Goal: Transaction & Acquisition: Purchase product/service

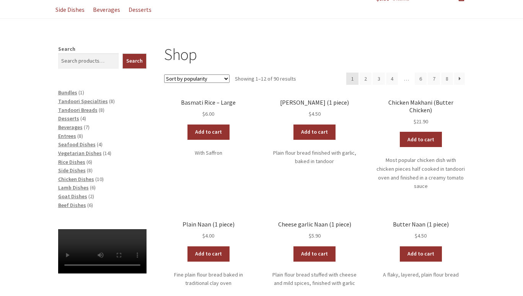
scroll to position [83, 0]
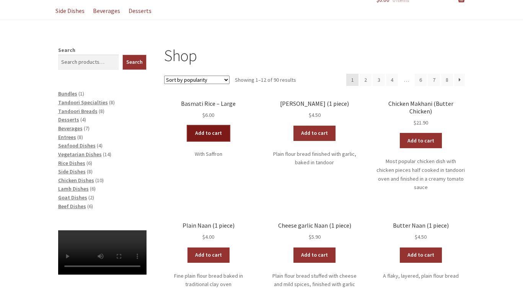
click at [204, 131] on link "Add to cart" at bounding box center [208, 133] width 42 height 15
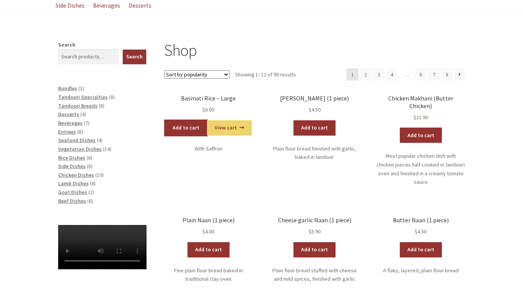
scroll to position [89, 0]
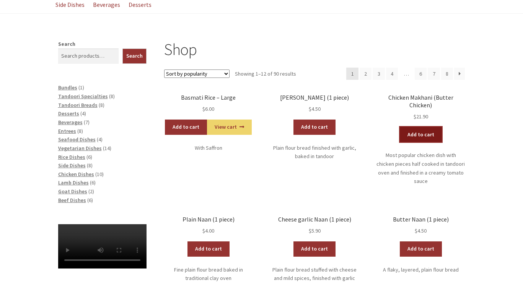
click at [421, 127] on link "Add to cart" at bounding box center [420, 134] width 42 height 15
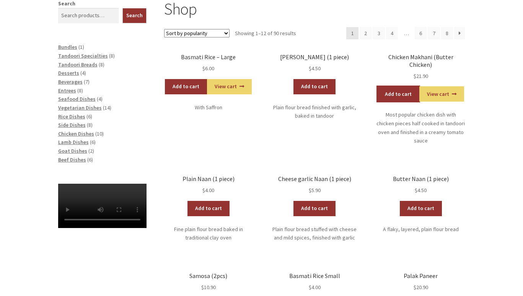
scroll to position [128, 0]
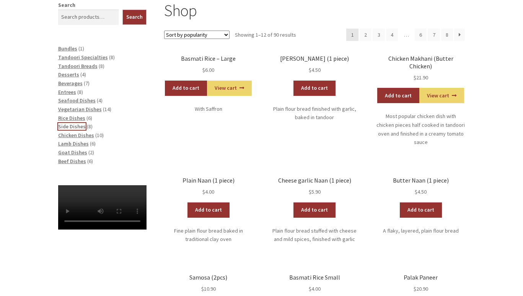
click at [75, 128] on span "Side Dishes" at bounding box center [72, 126] width 28 height 7
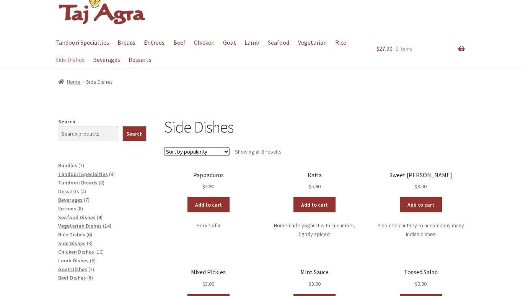
scroll to position [42, 0]
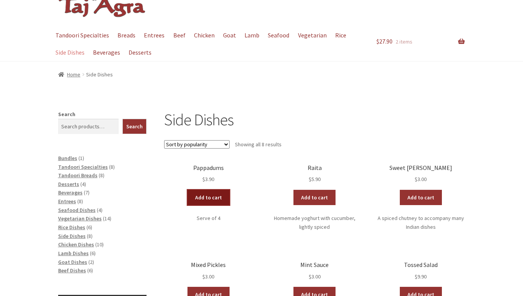
click at [209, 200] on link "Add to cart" at bounding box center [208, 197] width 42 height 15
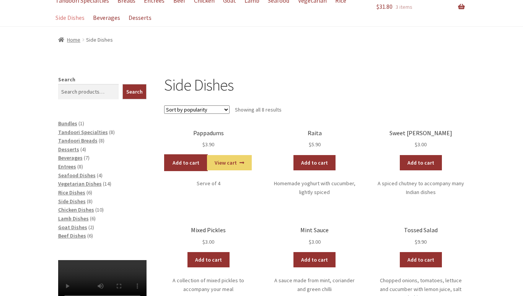
scroll to position [99, 0]
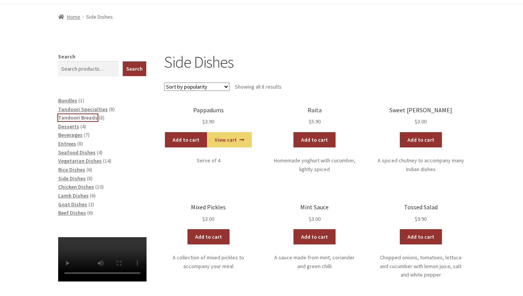
click at [86, 118] on span "Tandoori Breads" at bounding box center [77, 117] width 39 height 7
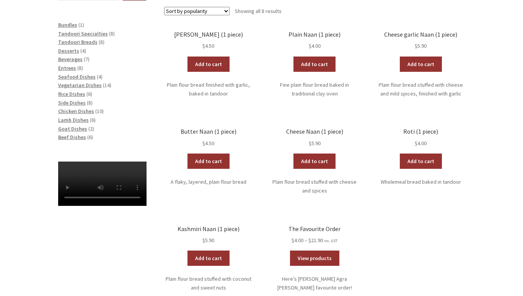
scroll to position [178, 0]
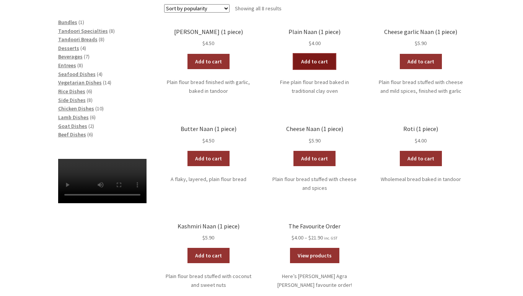
click at [319, 57] on link "Add to cart" at bounding box center [314, 61] width 42 height 15
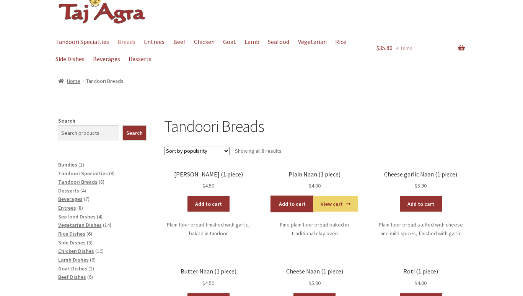
scroll to position [0, 0]
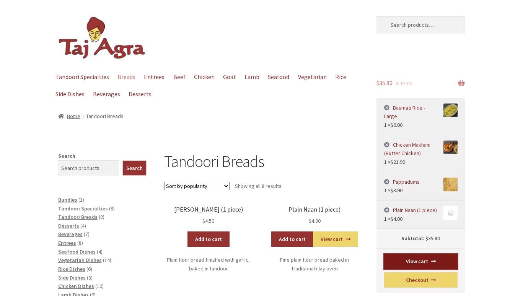
click at [415, 255] on link "View cart" at bounding box center [420, 261] width 73 height 15
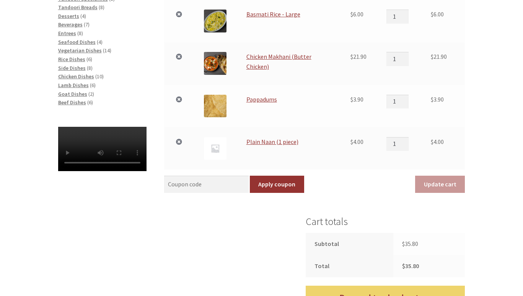
scroll to position [211, 0]
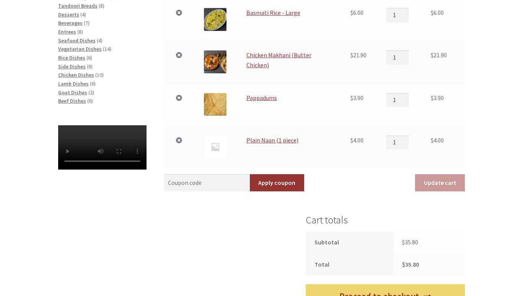
click at [329, 183] on td "Coupon: Apply coupon Update cart" at bounding box center [314, 180] width 300 height 24
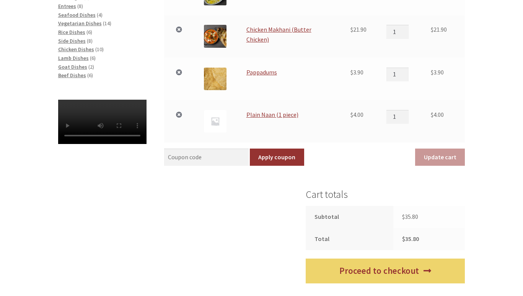
scroll to position [269, 0]
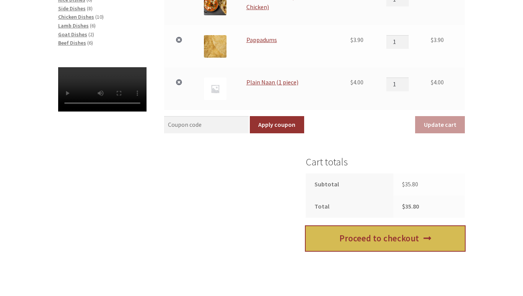
click at [336, 242] on link "Proceed to checkout" at bounding box center [384, 238] width 159 height 25
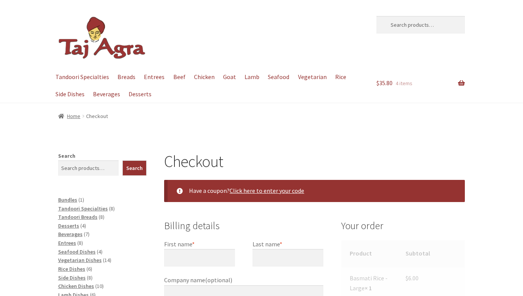
select select "ACT"
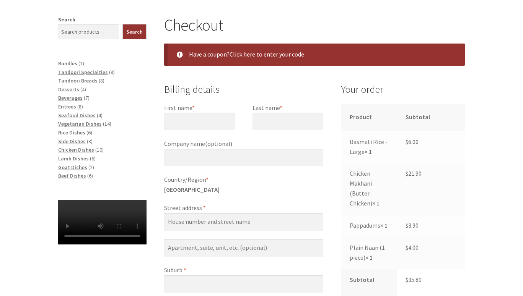
scroll to position [157, 0]
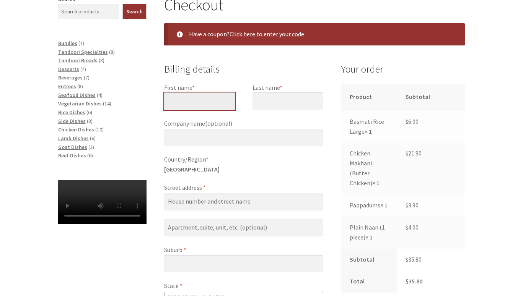
click at [204, 97] on input "First name *" at bounding box center [199, 102] width 71 height 18
type input "[PERSON_NAME]"
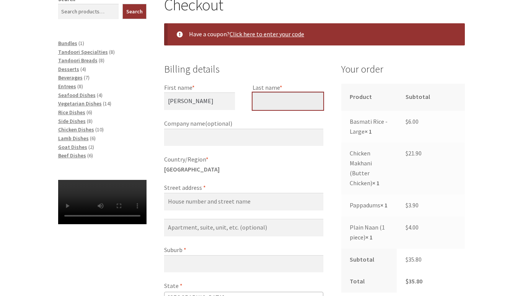
type input "[PERSON_NAME]"
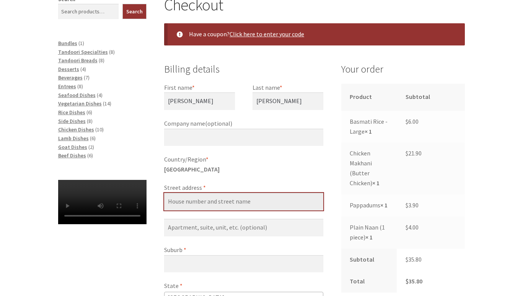
type input "9 Flos Greig Street"
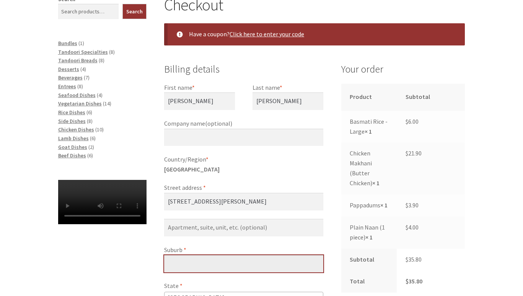
type input "Watson"
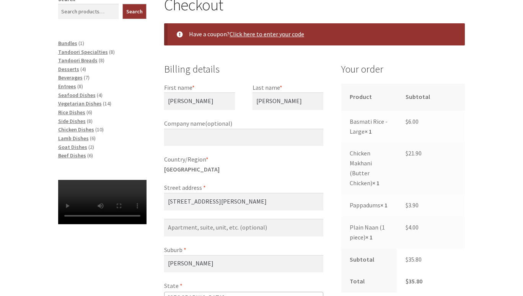
type input "2602"
type input "+61428985664"
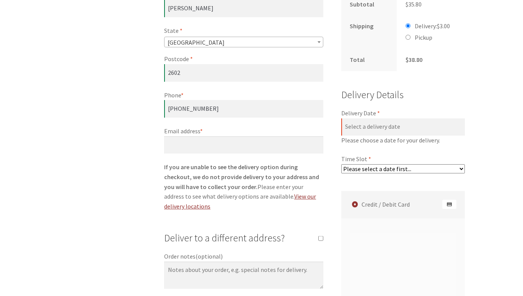
scroll to position [427, 0]
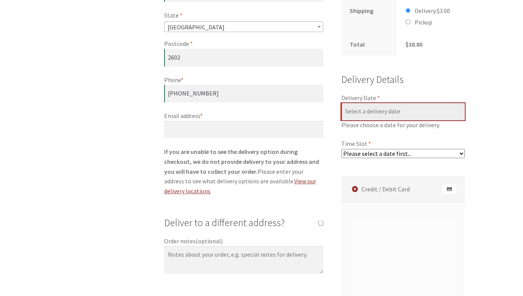
click at [401, 118] on input "Delivery Date *" at bounding box center [403, 112] width 124 height 18
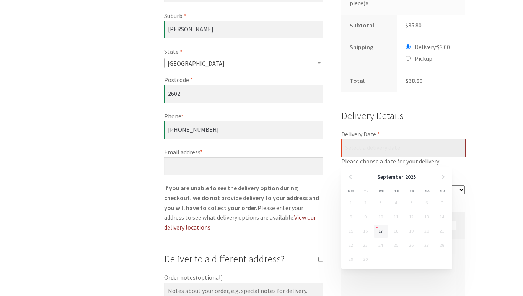
scroll to position [401, 0]
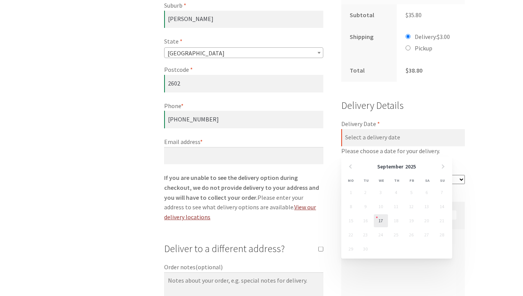
click at [377, 222] on link "17" at bounding box center [380, 220] width 14 height 13
type input "17/09/2025"
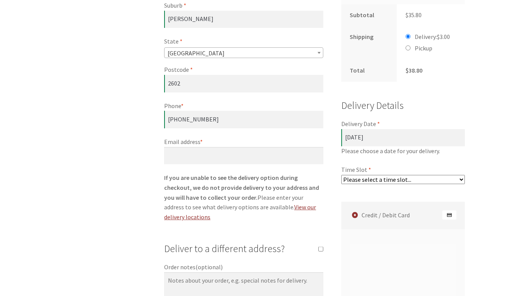
click at [398, 184] on select "Please select a time slot... 06:55 PM - 07:25 PM 07:25 PM - 07:55 PM 07:55 PM -…" at bounding box center [403, 179] width 124 height 9
select select "60c2ef62db861/2|0.00"
click at [341, 184] on select "Please select a time slot... 06:55 PM - 07:25 PM 07:25 PM - 07:55 PM 07:55 PM -…" at bounding box center [403, 179] width 124 height 9
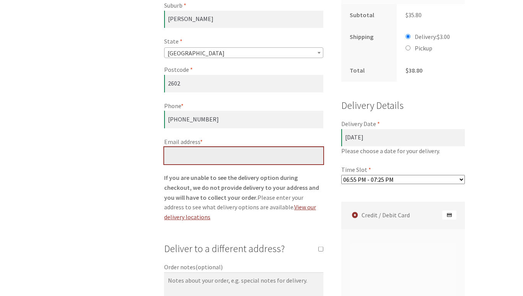
click at [256, 156] on input "Email address *" at bounding box center [243, 156] width 159 height 18
type input "stuart.mcfarland@gmail.com"
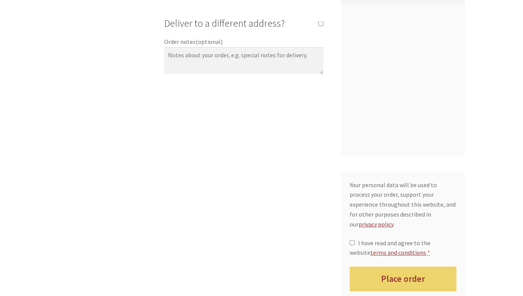
scroll to position [668, 0]
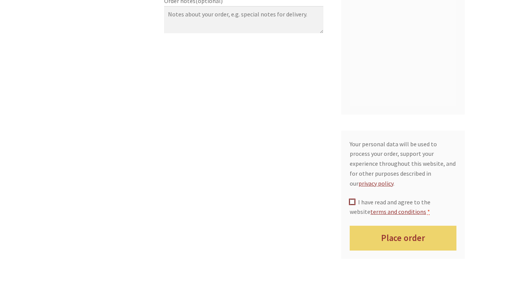
click at [352, 202] on input "I have read and agree to the website terms and conditions *" at bounding box center [351, 202] width 5 height 5
checkbox input "true"
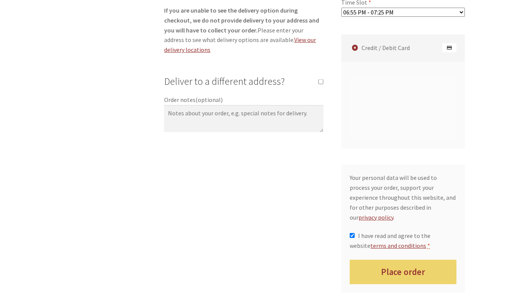
scroll to position [591, 0]
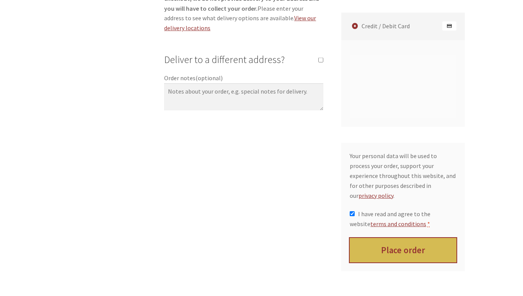
click at [398, 262] on button "Place order" at bounding box center [402, 250] width 107 height 25
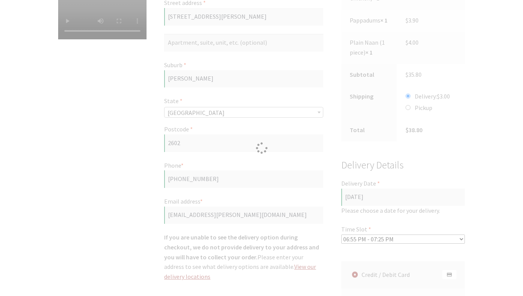
scroll to position [359, 0]
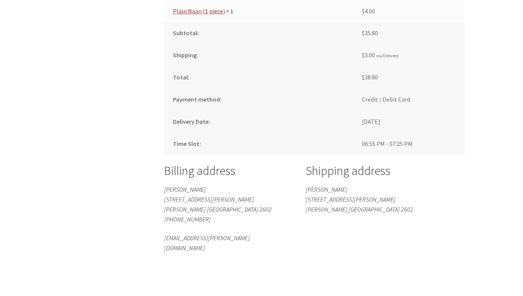
scroll to position [480, 0]
